Goal: Navigation & Orientation: Find specific page/section

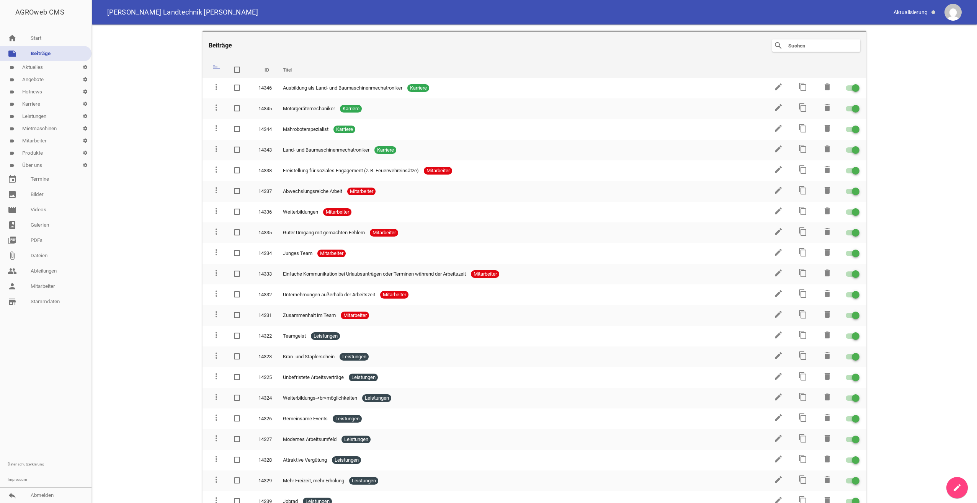
click at [947, 8] on img at bounding box center [953, 12] width 17 height 17
click at [46, 496] on link "reply Abmelden" at bounding box center [46, 495] width 92 height 15
click at [39, 496] on link "reply Abmelden" at bounding box center [46, 495] width 92 height 15
click at [10, 497] on icon "reply" at bounding box center [12, 495] width 9 height 9
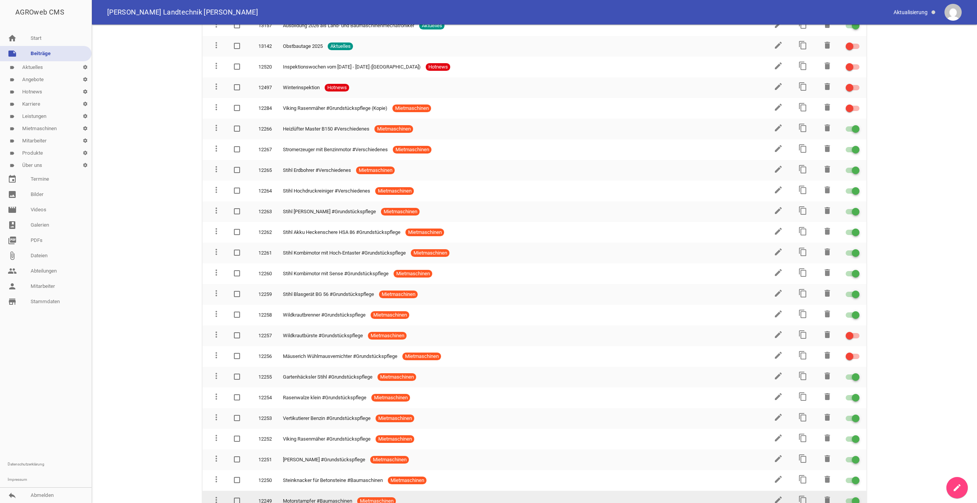
scroll to position [651, 0]
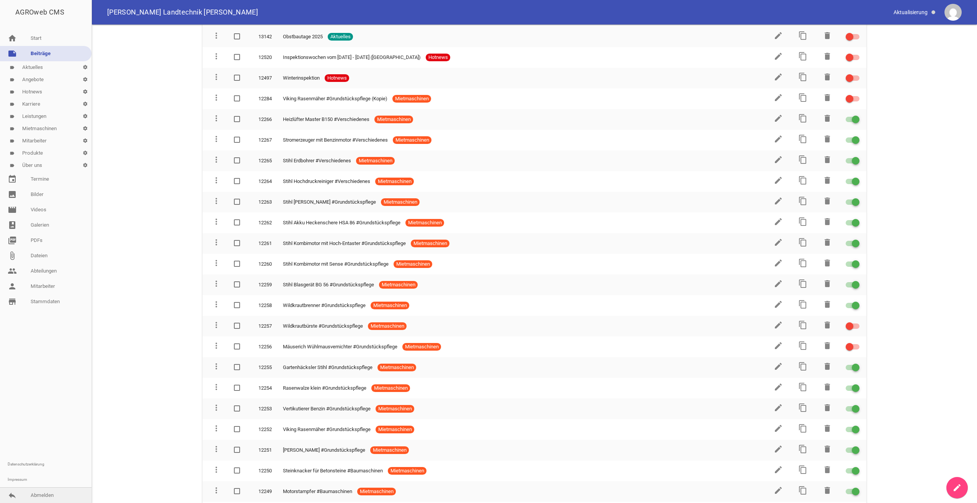
click at [29, 496] on link "reply Abmelden" at bounding box center [46, 495] width 92 height 15
click at [44, 498] on link "reply Abmelden" at bounding box center [46, 495] width 92 height 15
click at [8, 496] on icon "reply" at bounding box center [12, 495] width 9 height 9
click at [54, 497] on link "reply Abmelden" at bounding box center [46, 495] width 92 height 15
